Goal: Check status: Check status

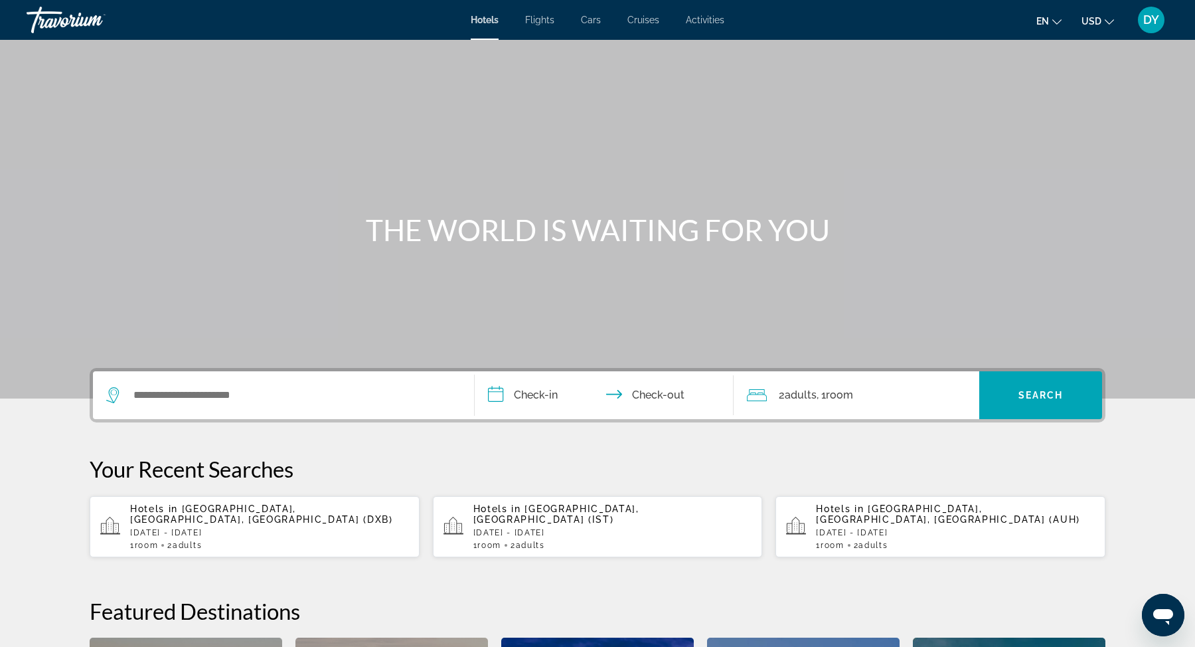
click at [1153, 18] on span "DY" at bounding box center [1151, 19] width 16 height 13
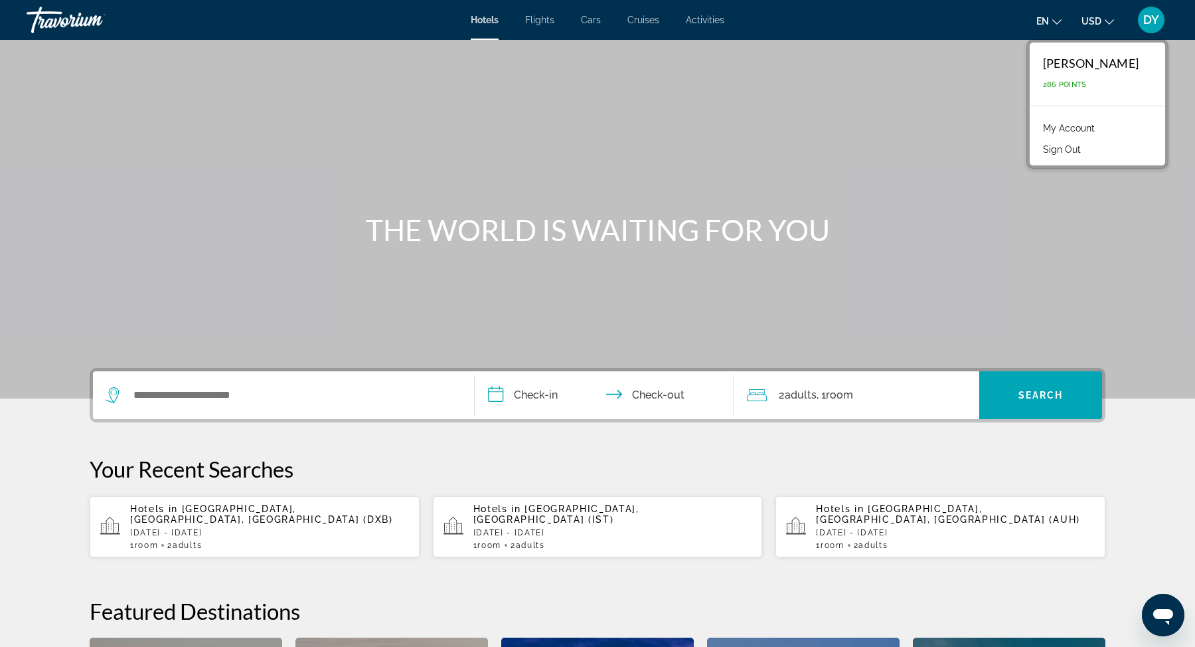
click at [1036, 124] on link "My Account" at bounding box center [1068, 128] width 65 height 17
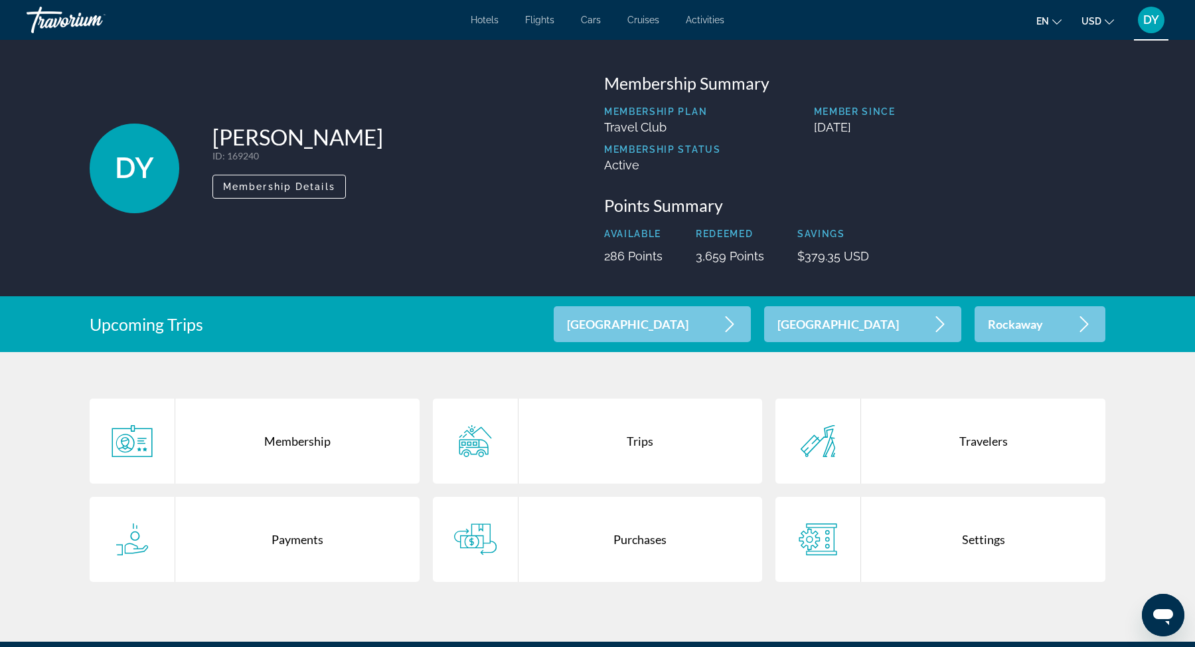
click at [670, 450] on div "Trips" at bounding box center [641, 440] width 244 height 85
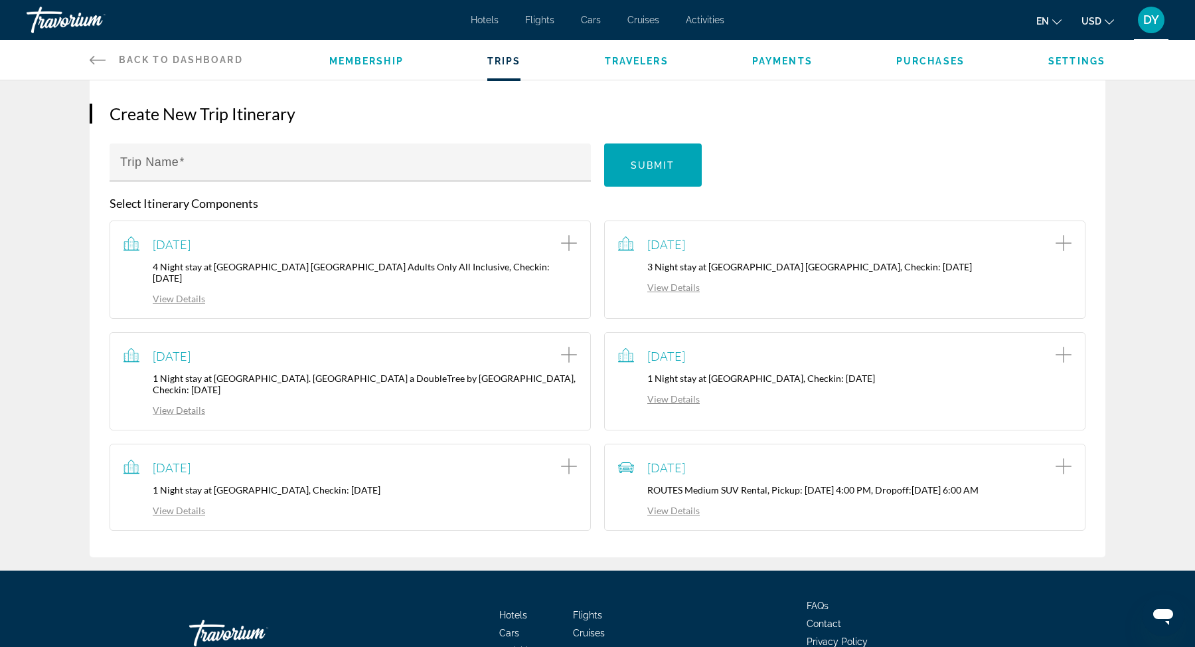
scroll to position [276, 0]
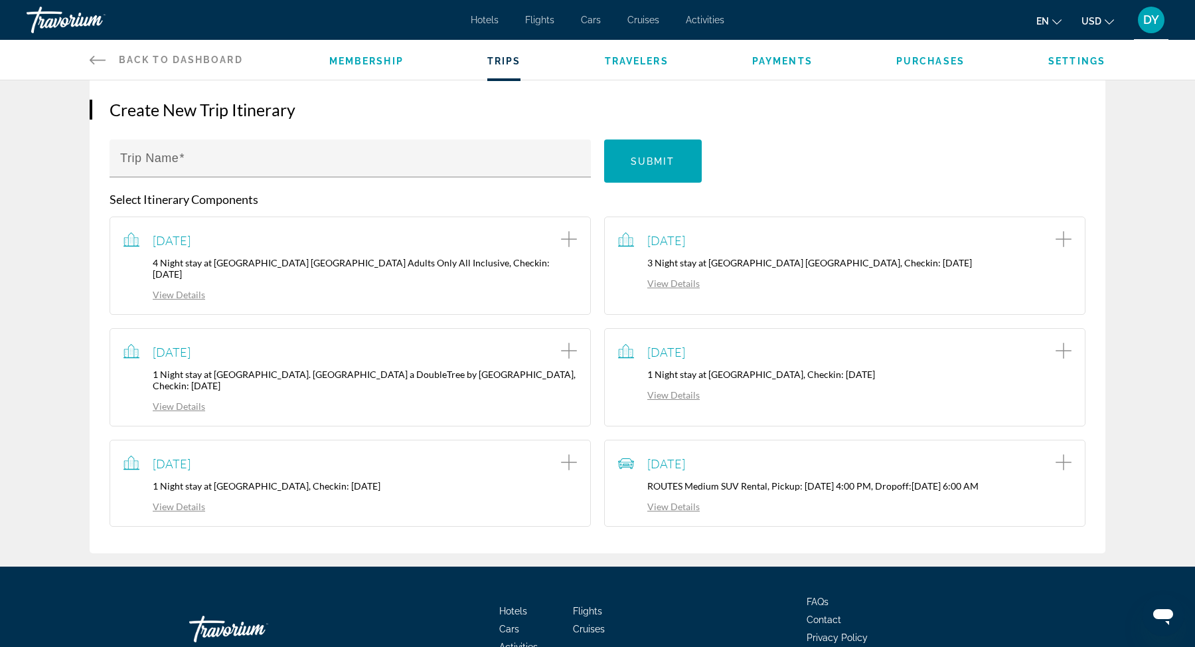
click at [570, 240] on icon "Add item to trip" at bounding box center [569, 239] width 16 height 16
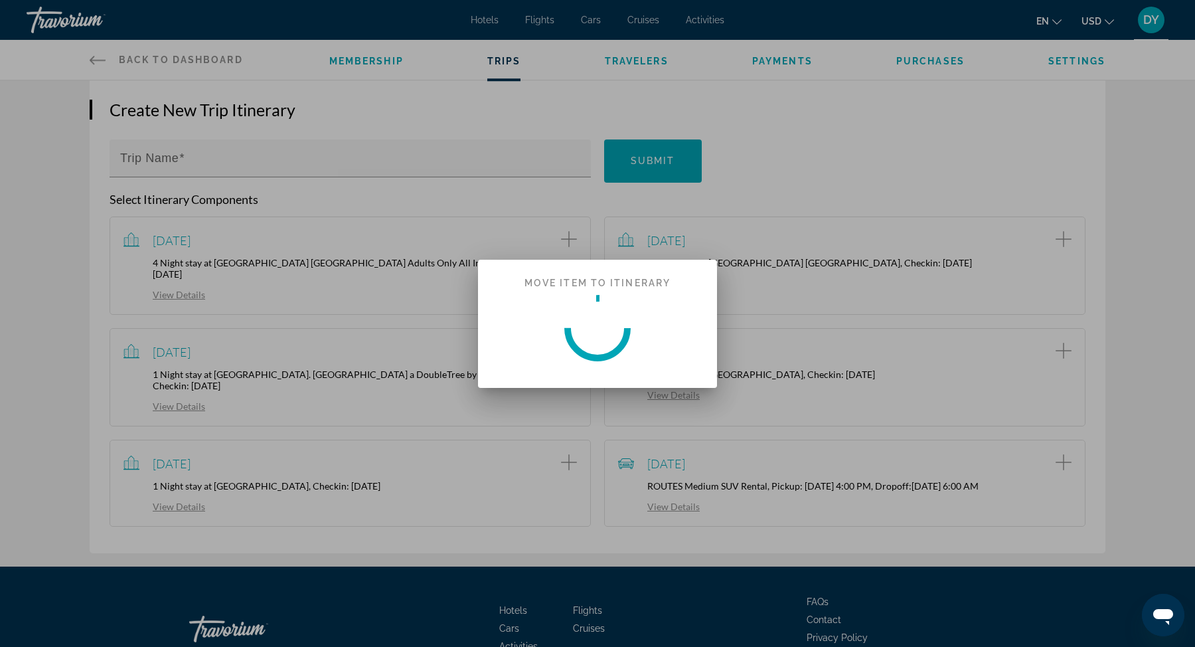
scroll to position [0, 0]
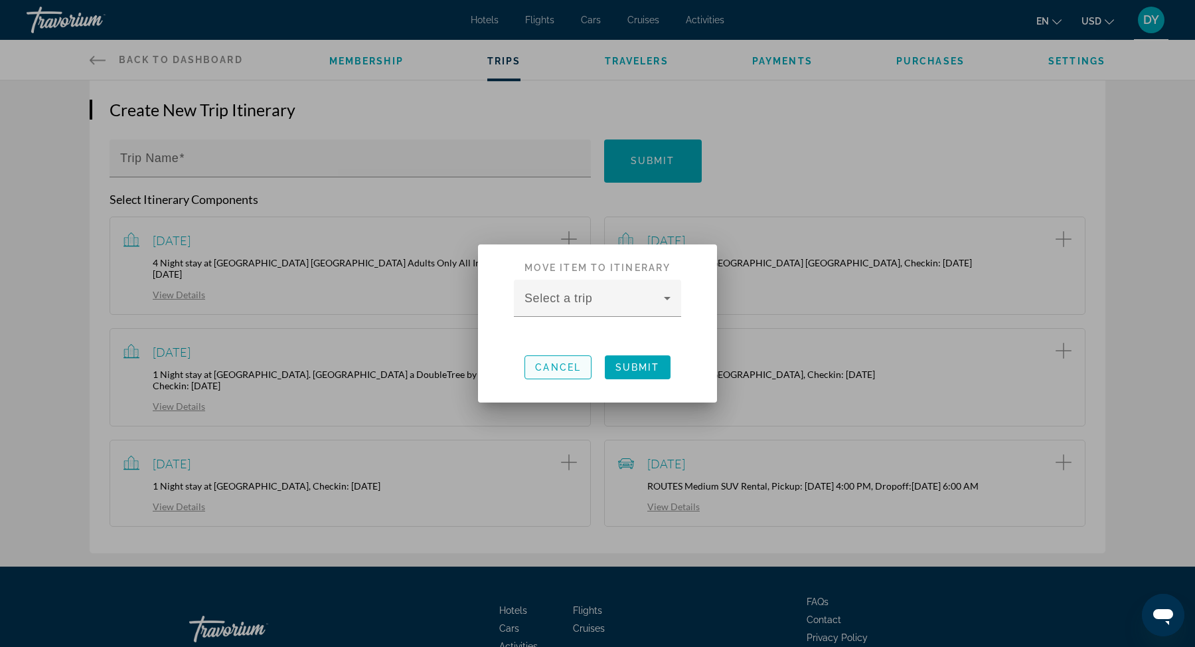
click at [570, 370] on span "Cancel" at bounding box center [558, 367] width 46 height 11
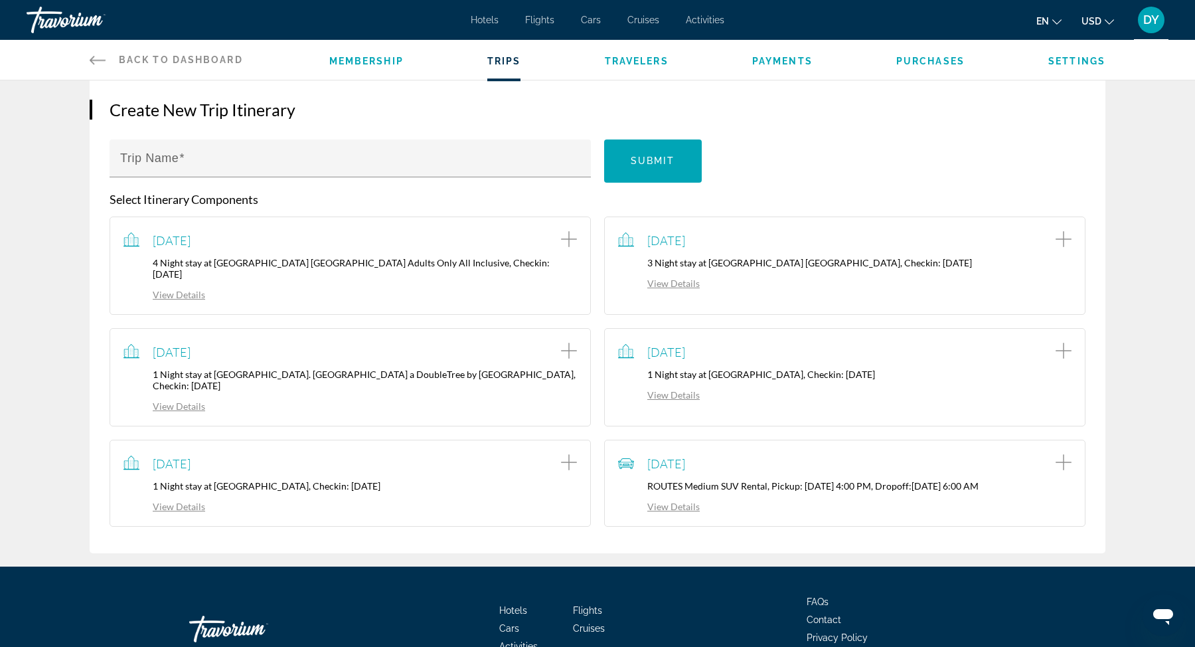
scroll to position [276, 0]
click at [182, 289] on link "View Details" at bounding box center [164, 294] width 82 height 11
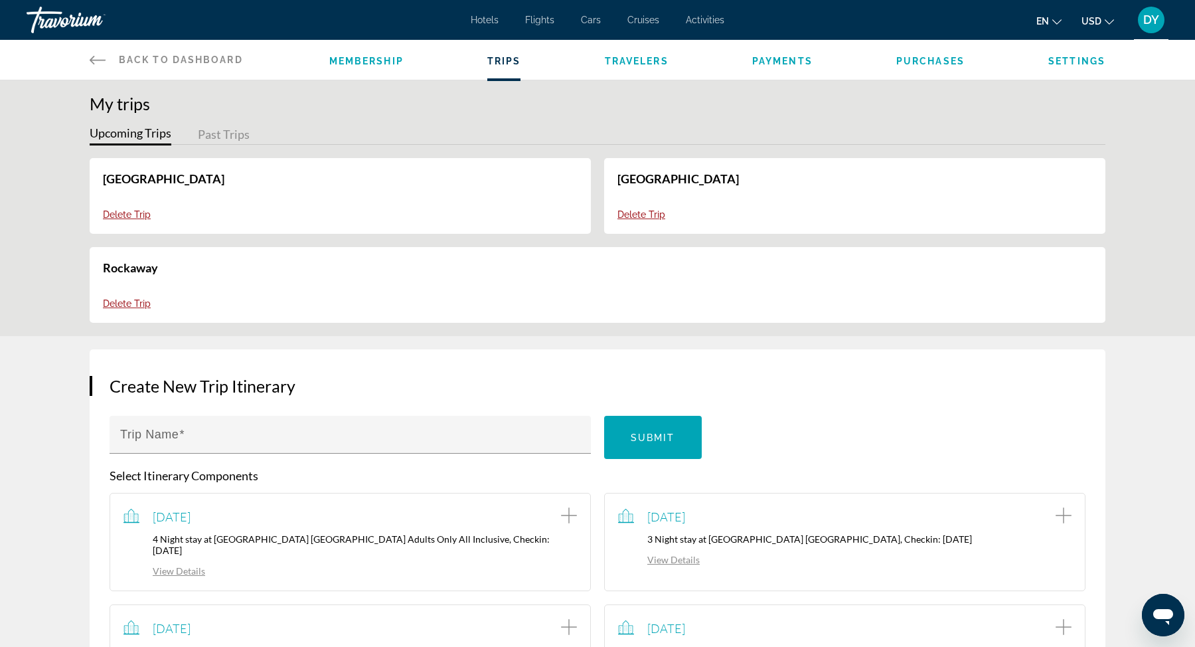
click at [229, 135] on button "Past Trips" at bounding box center [224, 135] width 52 height 21
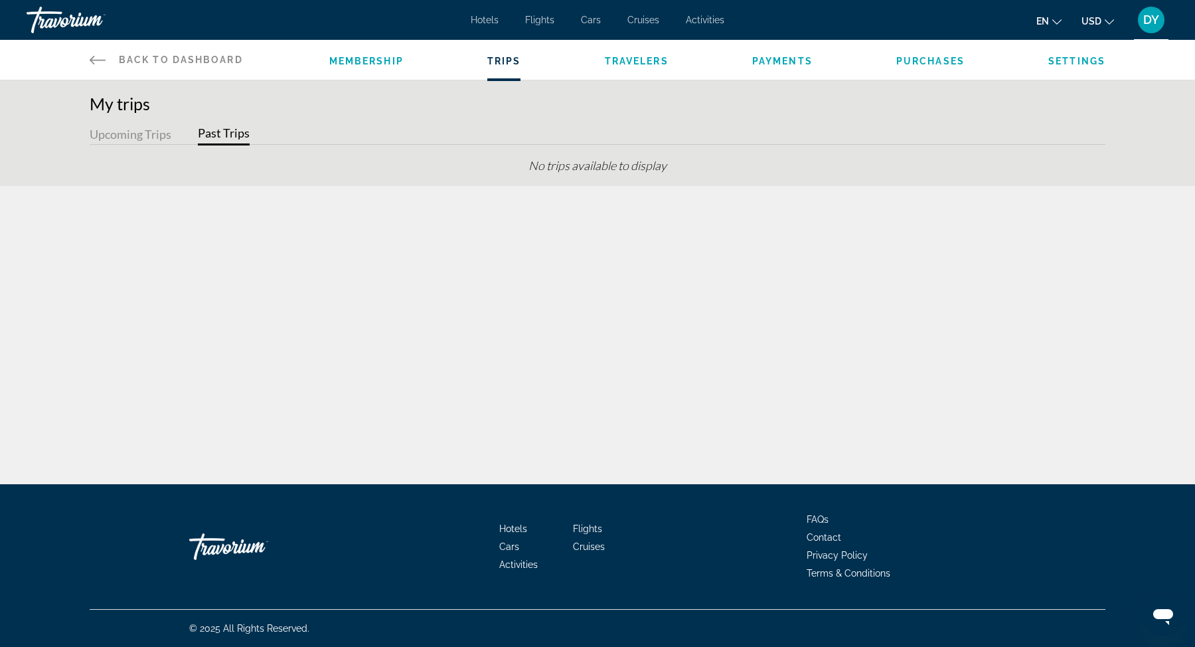
click at [150, 132] on button "Upcoming Trips" at bounding box center [131, 135] width 82 height 21
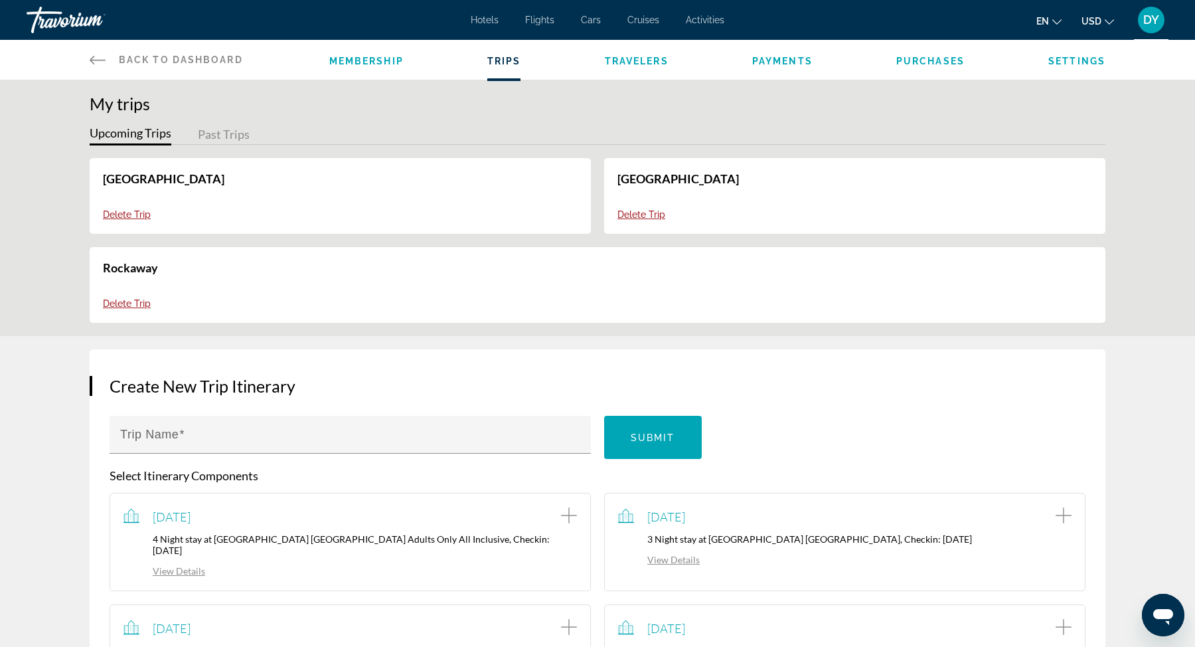
click at [354, 64] on span "Membership" at bounding box center [366, 61] width 74 height 11
